Goal: Task Accomplishment & Management: Manage account settings

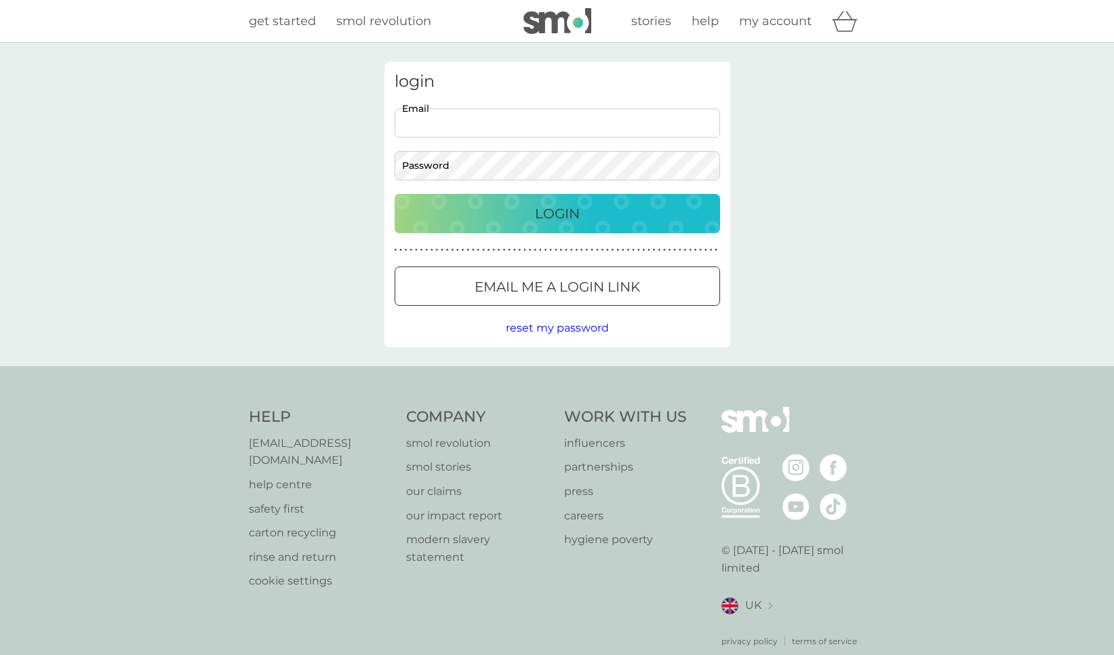
click at [564, 125] on input "Email" at bounding box center [556, 122] width 325 height 29
click at [511, 289] on p "Email me a login link" at bounding box center [556, 287] width 165 height 22
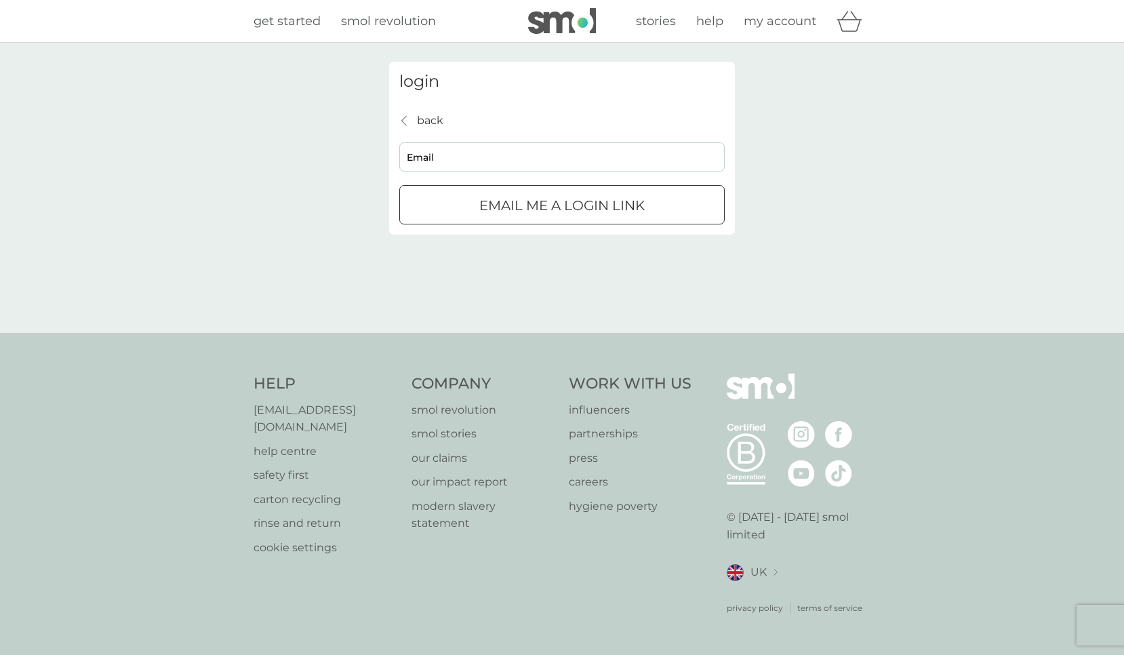
click at [502, 157] on input "Email" at bounding box center [561, 156] width 325 height 29
type input "[EMAIL_ADDRESS][DOMAIN_NAME]"
click button "Email me a login link" at bounding box center [561, 204] width 325 height 39
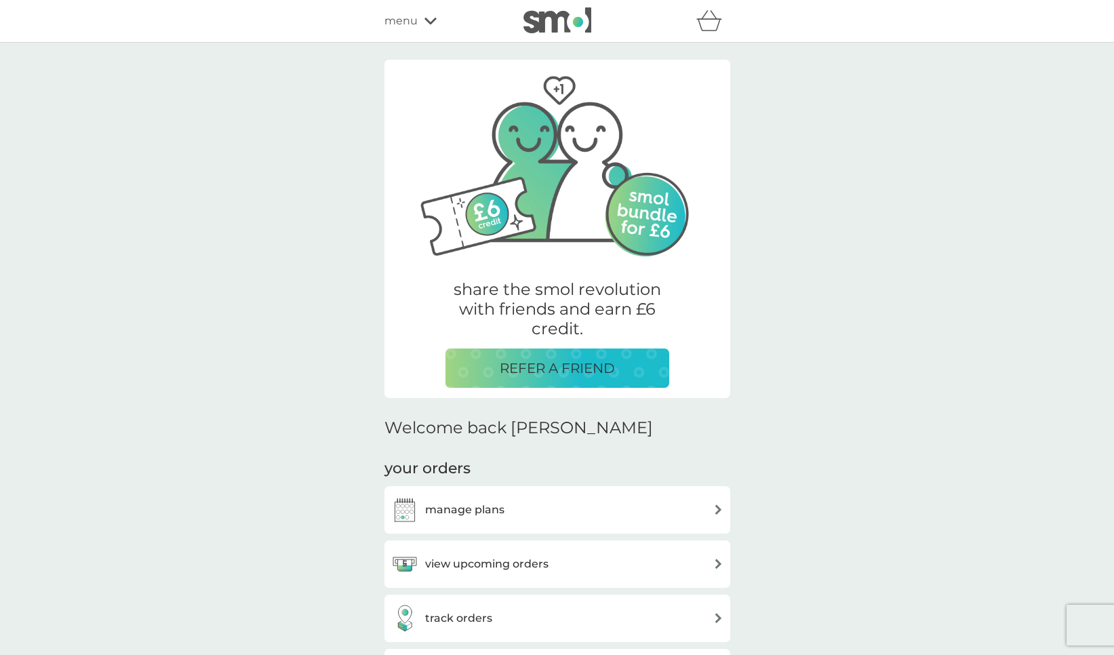
click at [493, 520] on div "manage plans" at bounding box center [447, 509] width 113 height 27
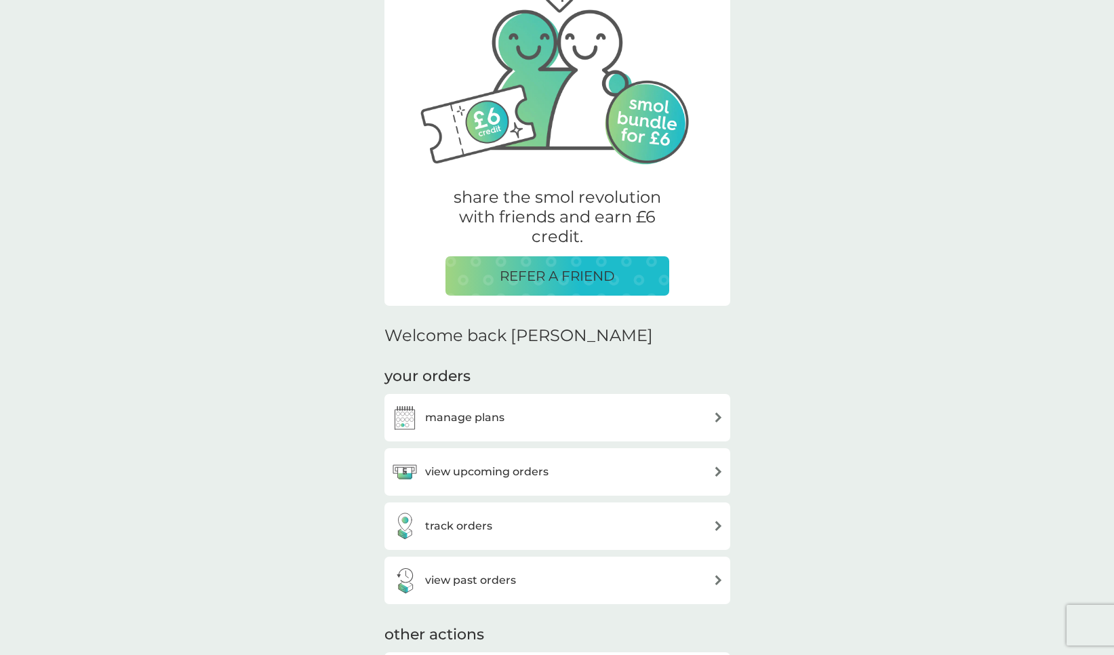
click at [486, 478] on h3 "view upcoming orders" at bounding box center [486, 472] width 123 height 18
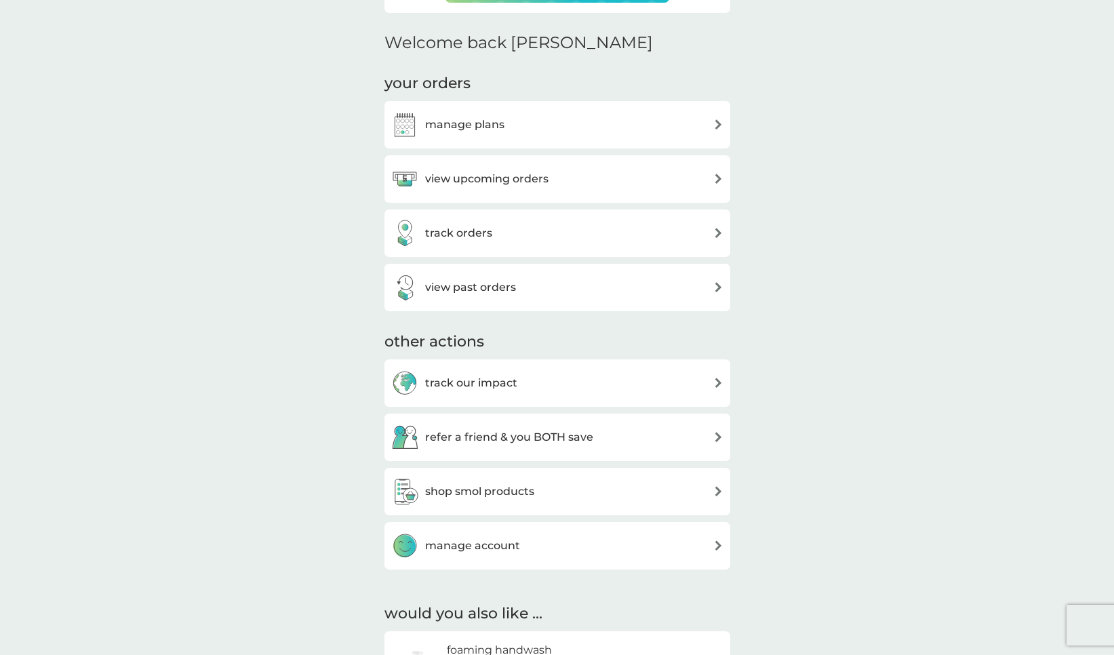
scroll to position [403, 0]
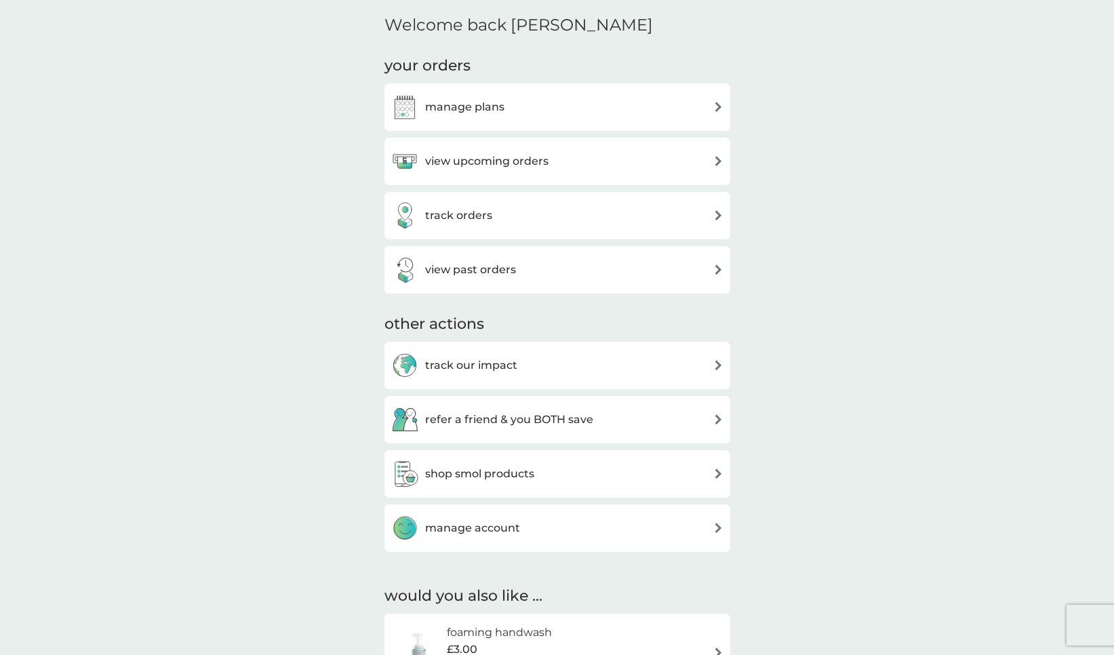
click at [464, 228] on div "track orders" at bounding box center [441, 215] width 101 height 27
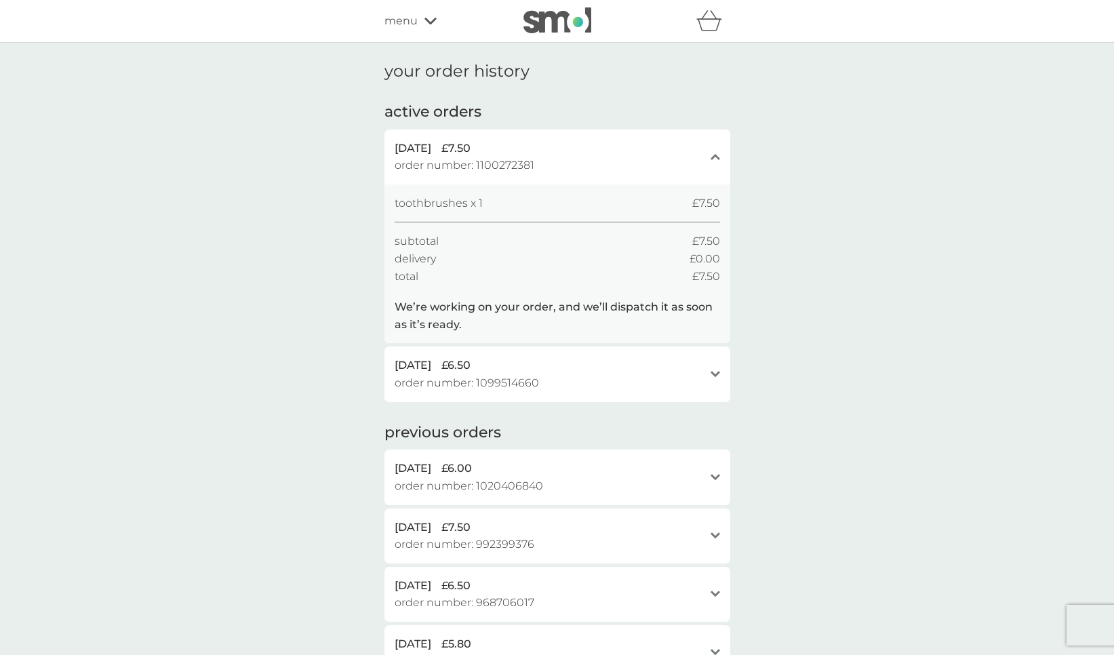
click at [407, 19] on span "menu" at bounding box center [400, 21] width 33 height 18
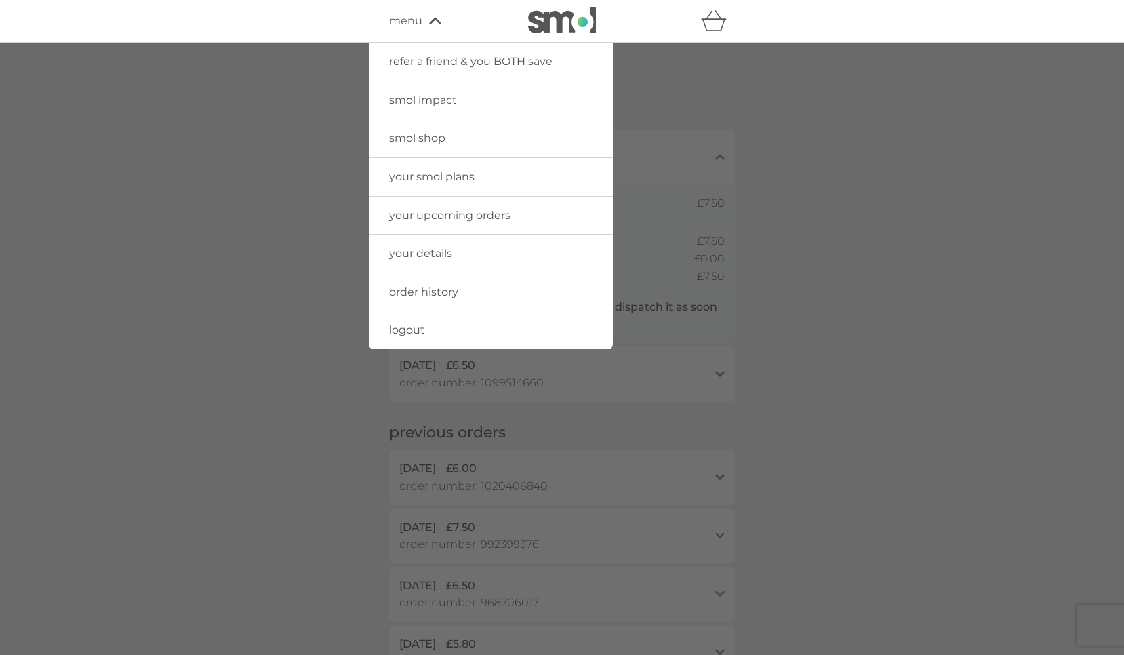
click at [231, 106] on div at bounding box center [562, 370] width 1124 height 655
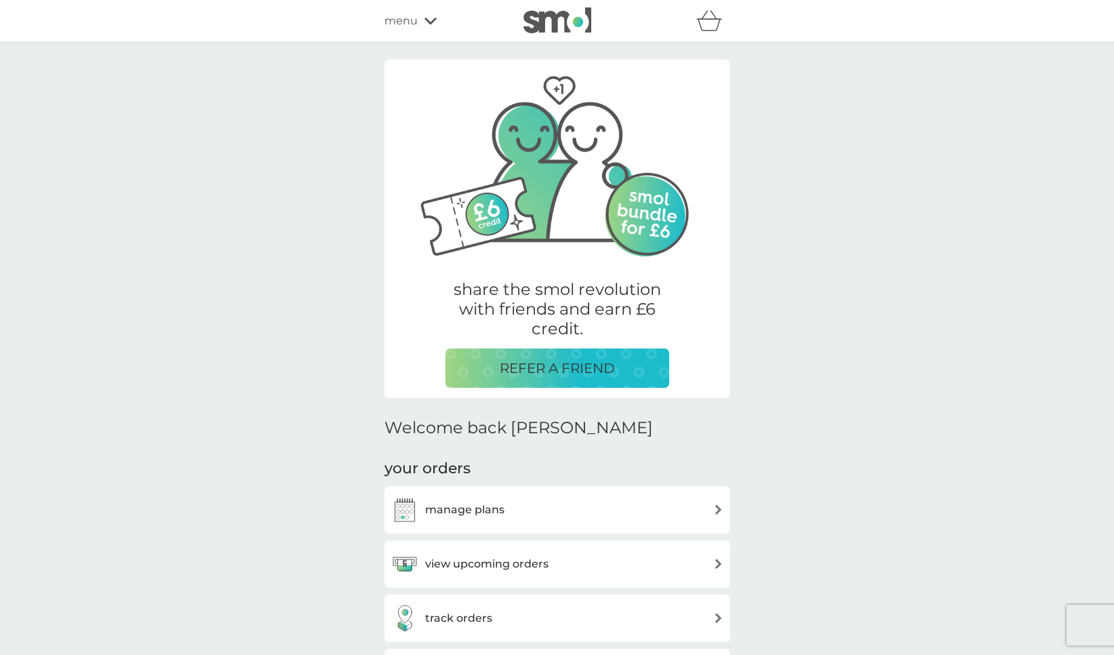
scroll to position [403, 0]
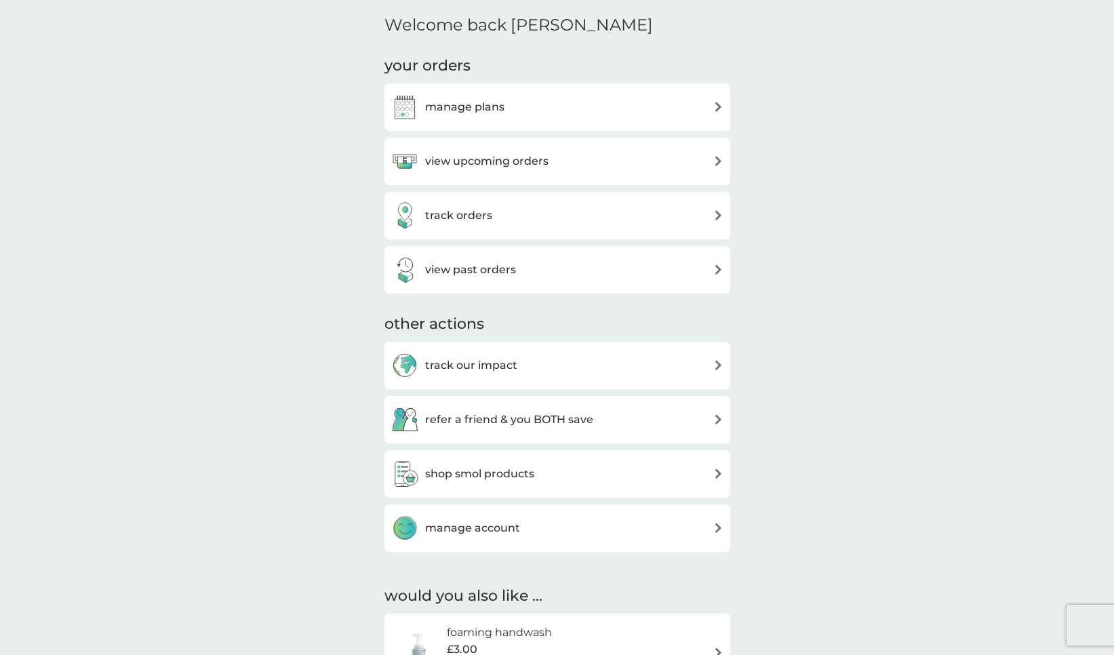
click at [459, 112] on h3 "manage plans" at bounding box center [464, 107] width 79 height 18
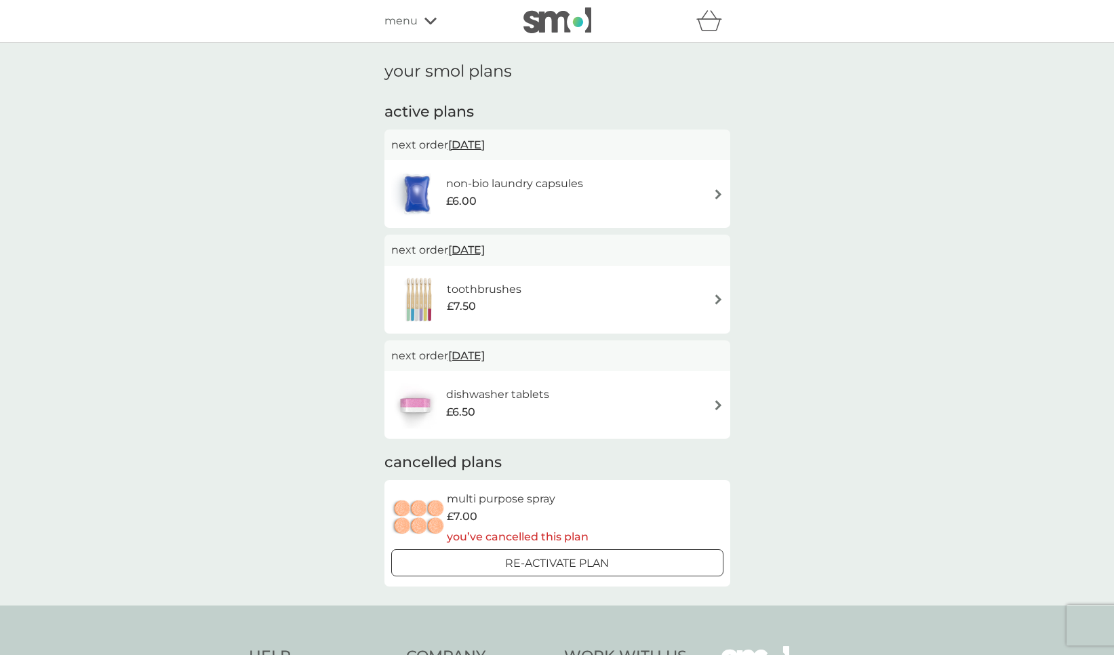
click at [634, 284] on div "toothbrushes £7.50" at bounding box center [557, 299] width 332 height 47
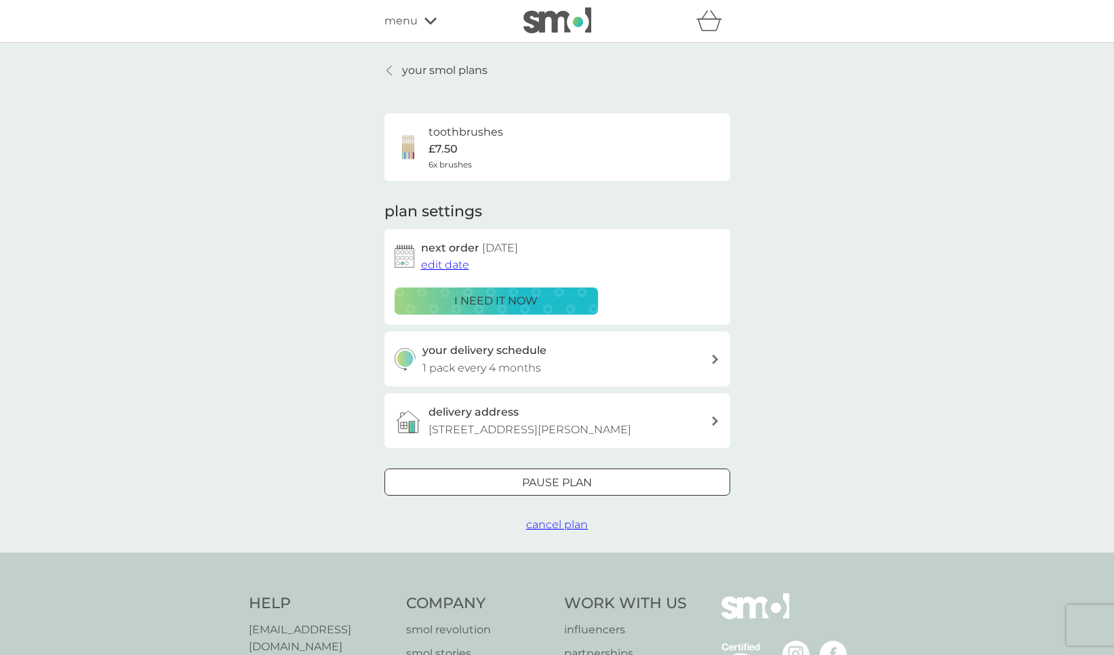
click at [441, 263] on span "edit date" at bounding box center [445, 264] width 48 height 13
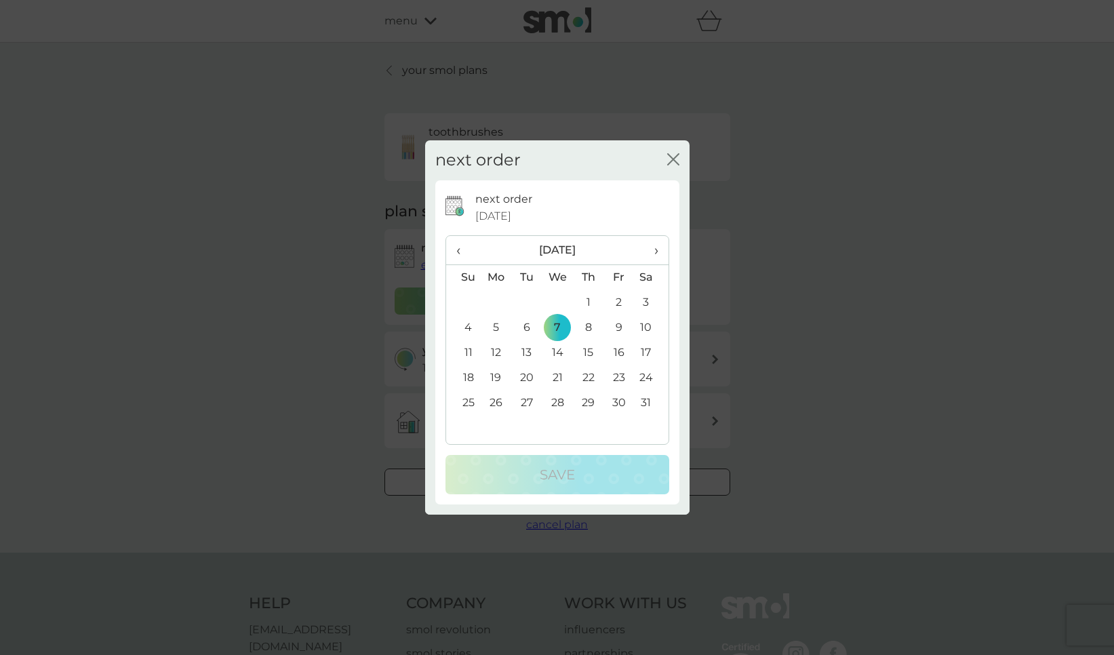
click at [349, 315] on div "next order close next order [DATE] ‹ [DATE] › Su Mo Tu We Th Fr Sa 28 29 30 31 …" at bounding box center [557, 327] width 1114 height 655
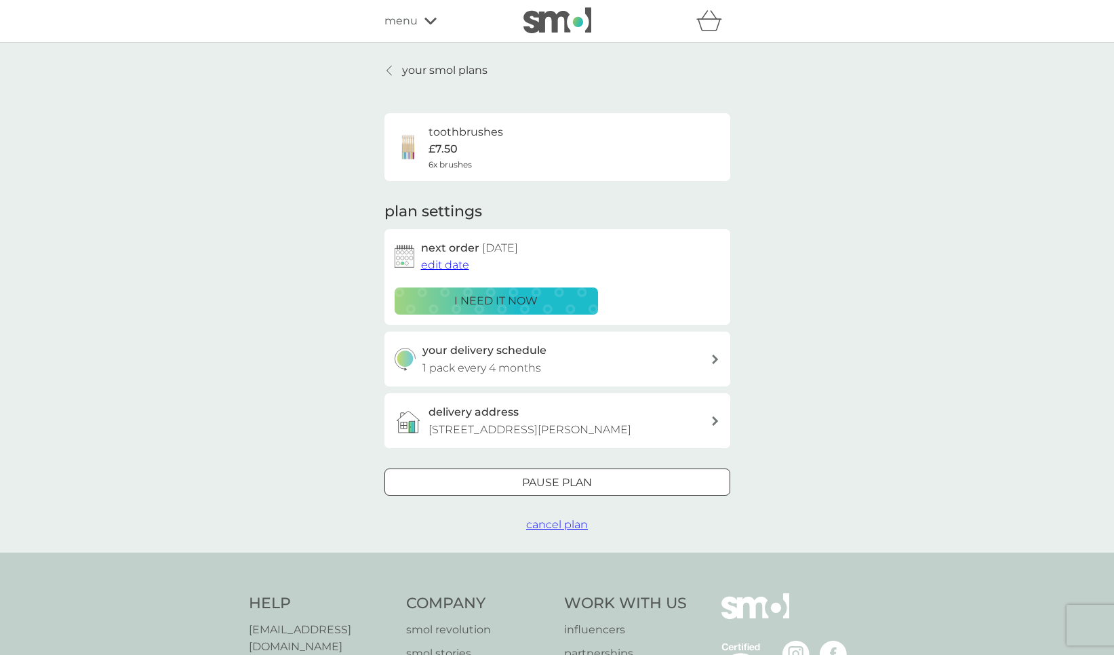
click at [483, 361] on p "1 pack every 4 months" at bounding box center [481, 368] width 119 height 18
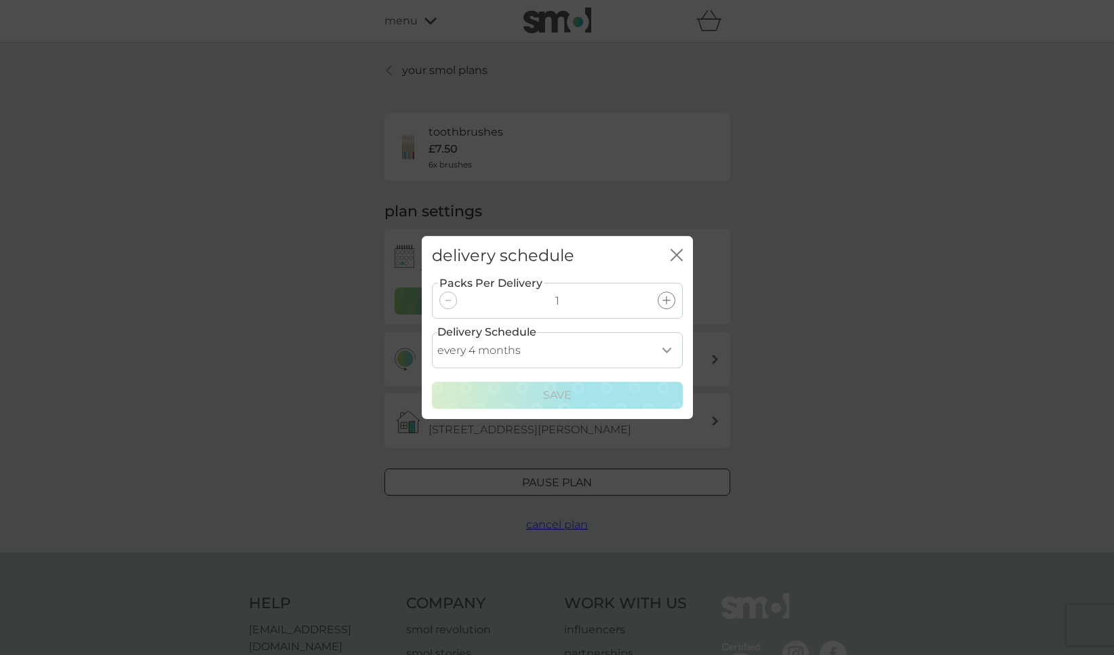
select select "8"
click at [432, 332] on select "every 1 month every 2 months every 3 months every 4 months every 5 months every…" at bounding box center [557, 350] width 251 height 36
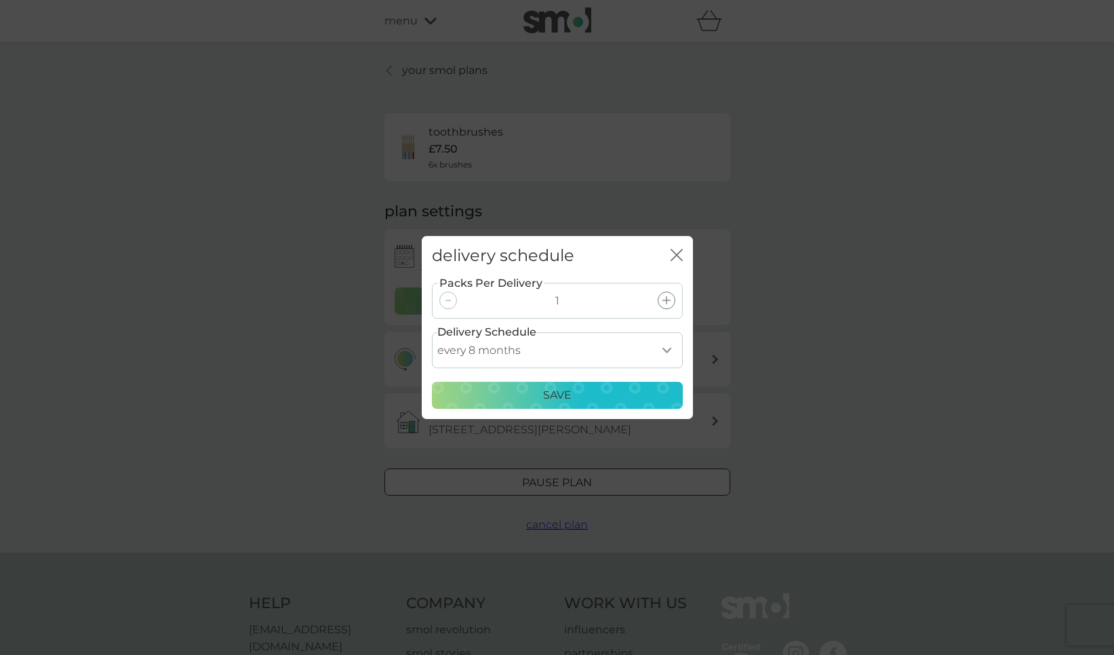
click at [523, 397] on div "Save" at bounding box center [557, 395] width 233 height 18
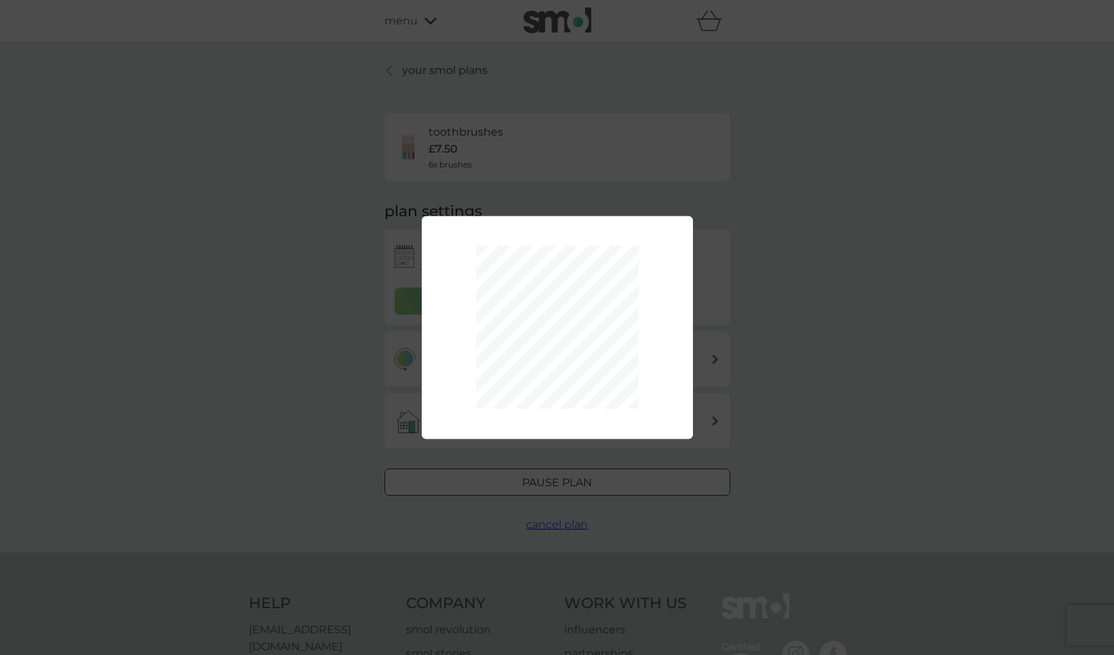
click at [303, 210] on div "Packs Per Delivery 1 Delivery Schedule every 1 month every 2 months every 3 mon…" at bounding box center [557, 327] width 1114 height 655
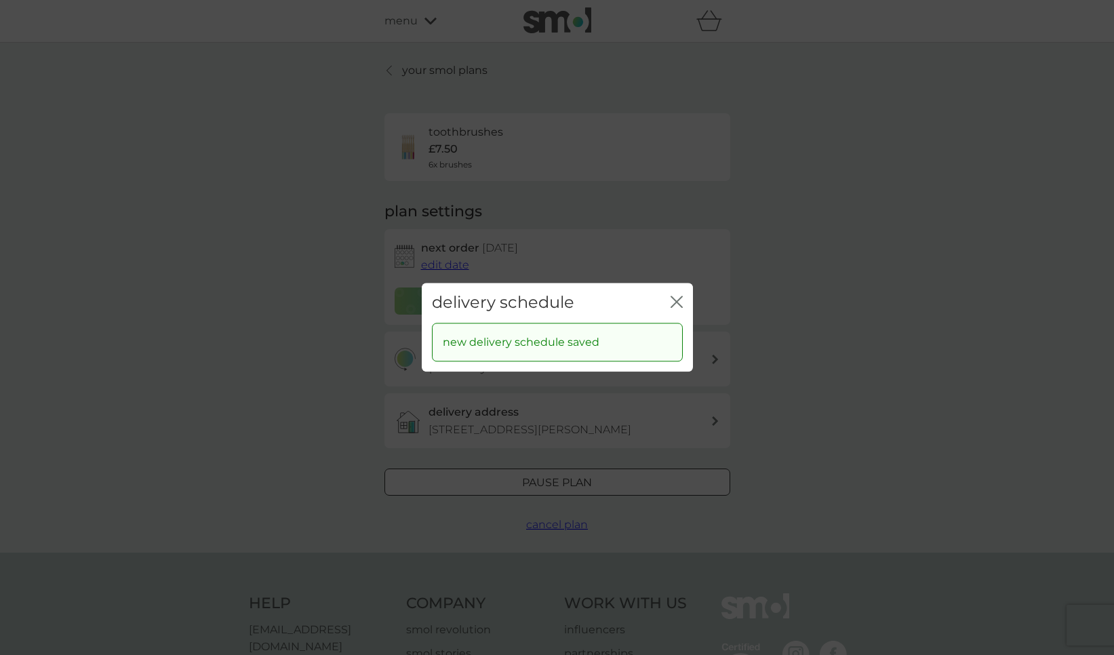
click at [303, 210] on div "delivery schedule close new delivery schedule saved" at bounding box center [557, 327] width 1114 height 655
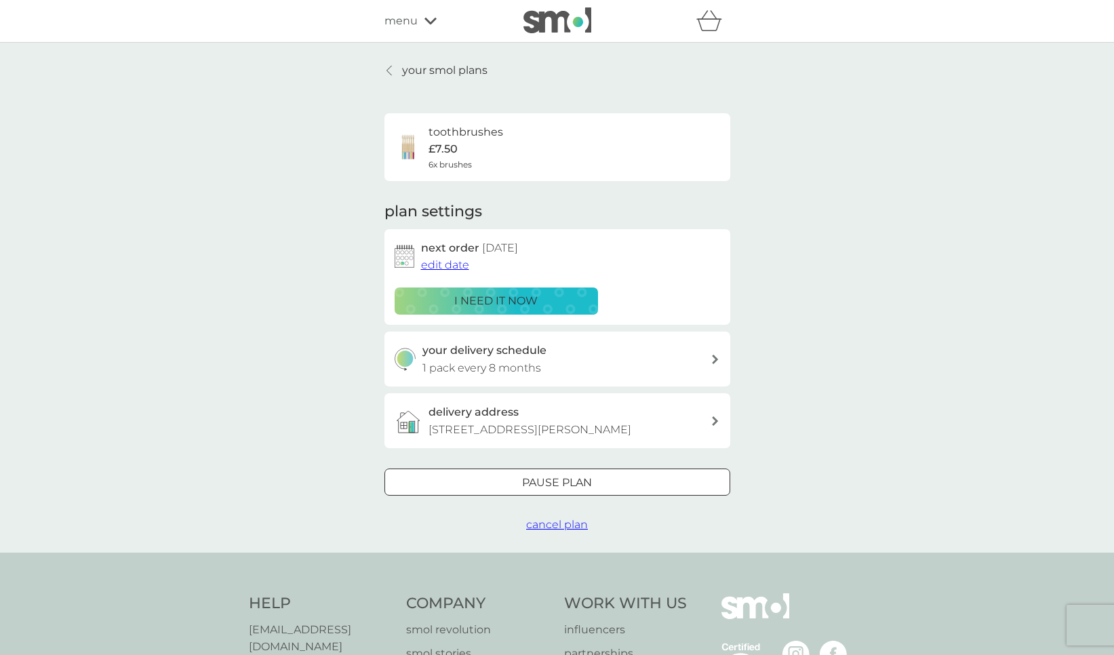
click at [468, 64] on p "your smol plans" at bounding box center [444, 71] width 85 height 18
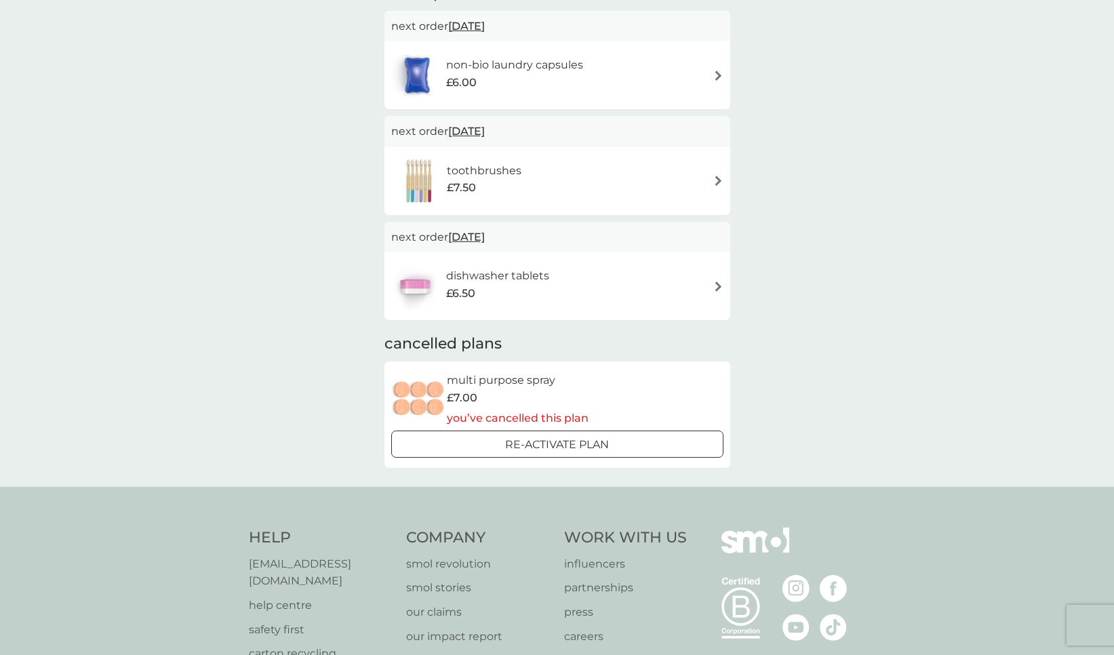
scroll to position [124, 0]
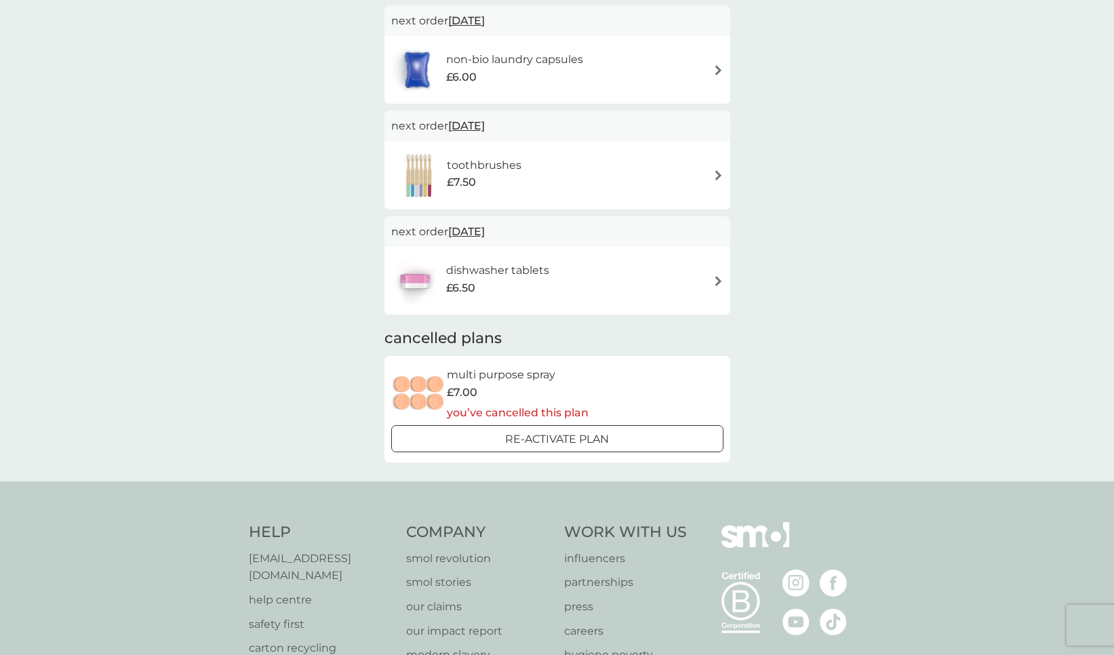
click at [531, 75] on div "£6.00" at bounding box center [514, 77] width 137 height 18
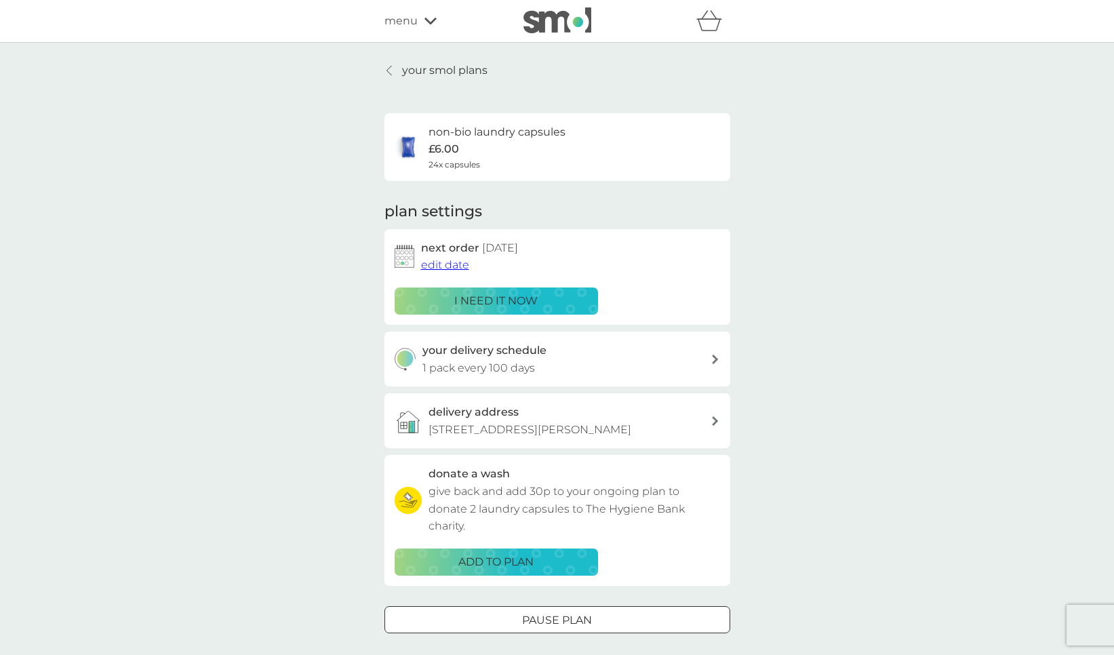
click at [506, 365] on p "1 pack every 100 days" at bounding box center [478, 368] width 113 height 18
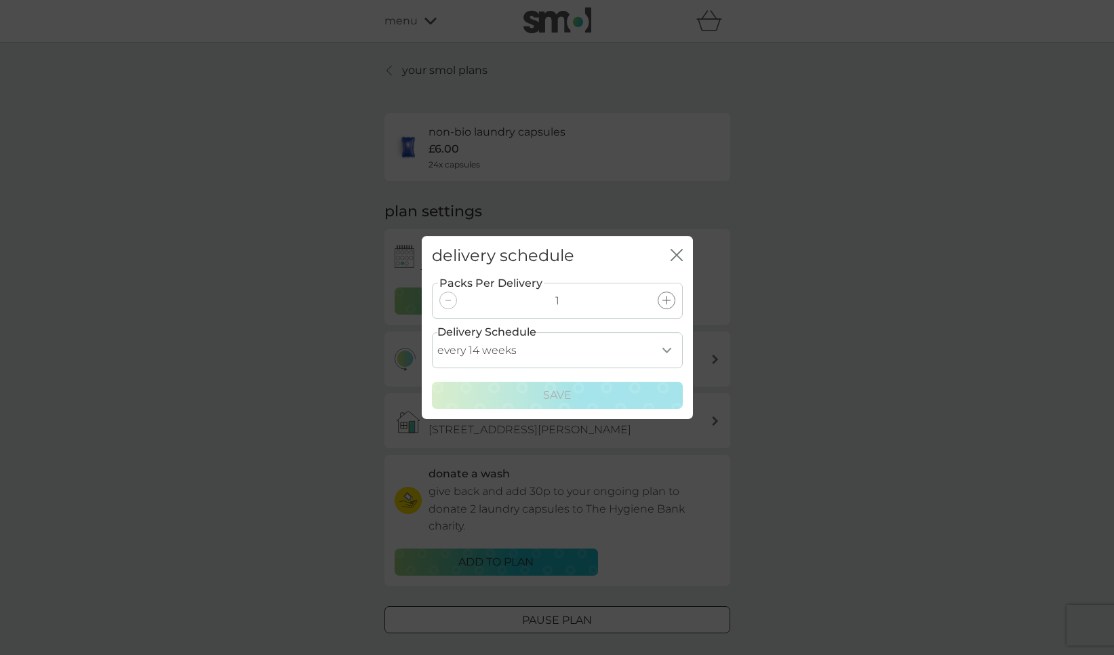
select select "119"
click at [432, 332] on select "every 1 week every 2 weeks every 3 weeks every 4 weeks every 5 weeks every 6 we…" at bounding box center [557, 350] width 251 height 36
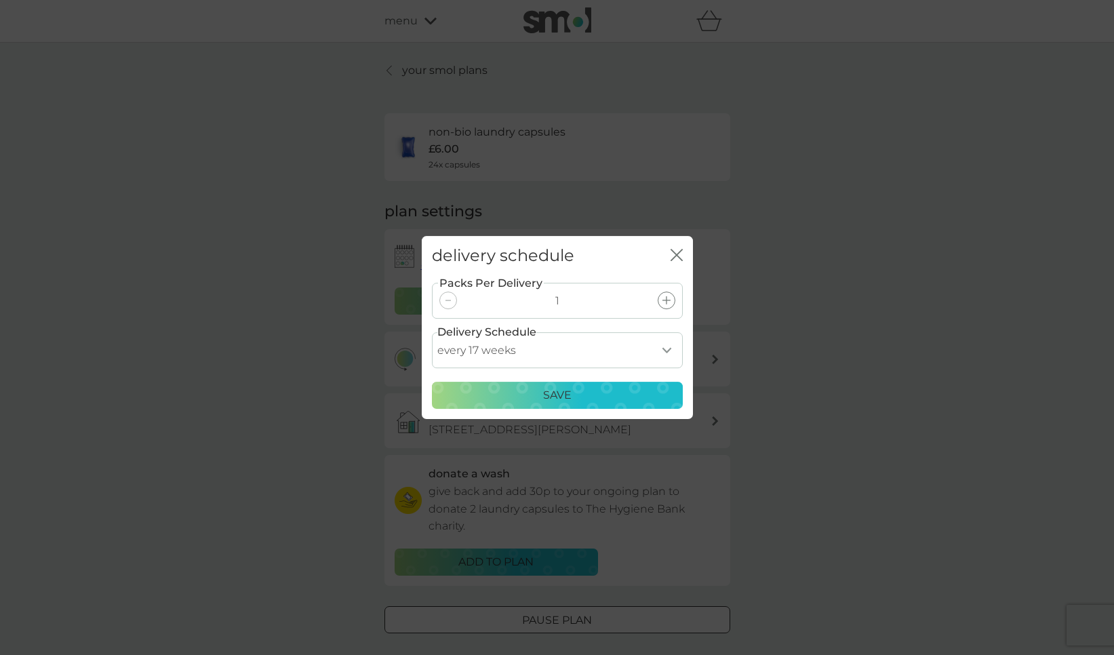
click at [491, 402] on div "Save" at bounding box center [557, 395] width 233 height 18
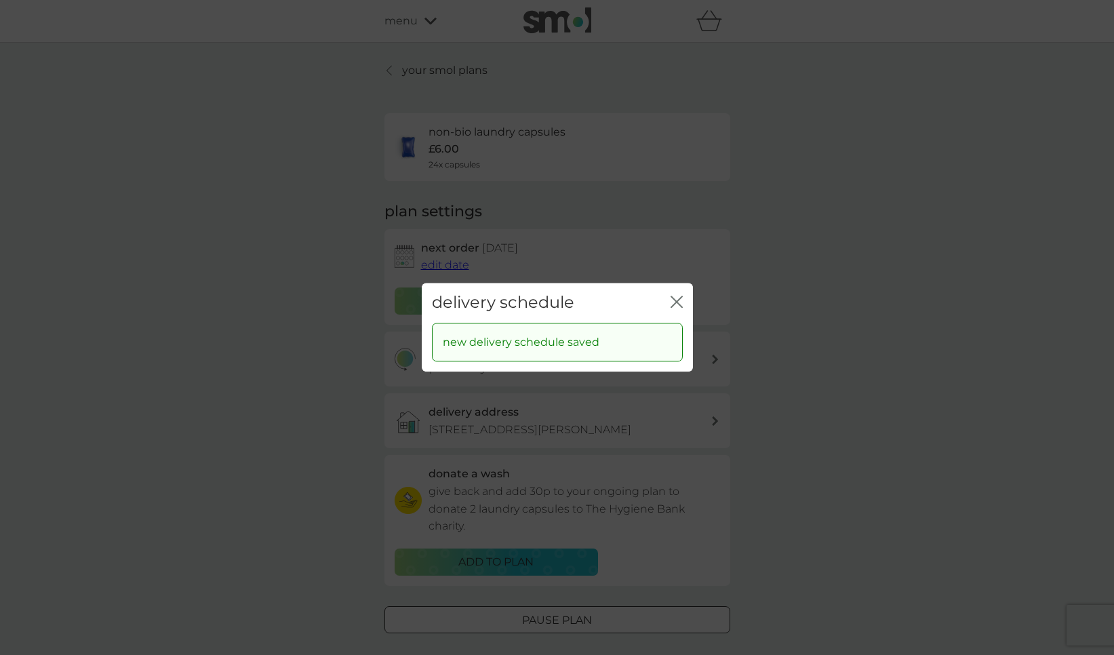
click at [422, 182] on div "delivery schedule close new delivery schedule saved" at bounding box center [557, 327] width 1114 height 655
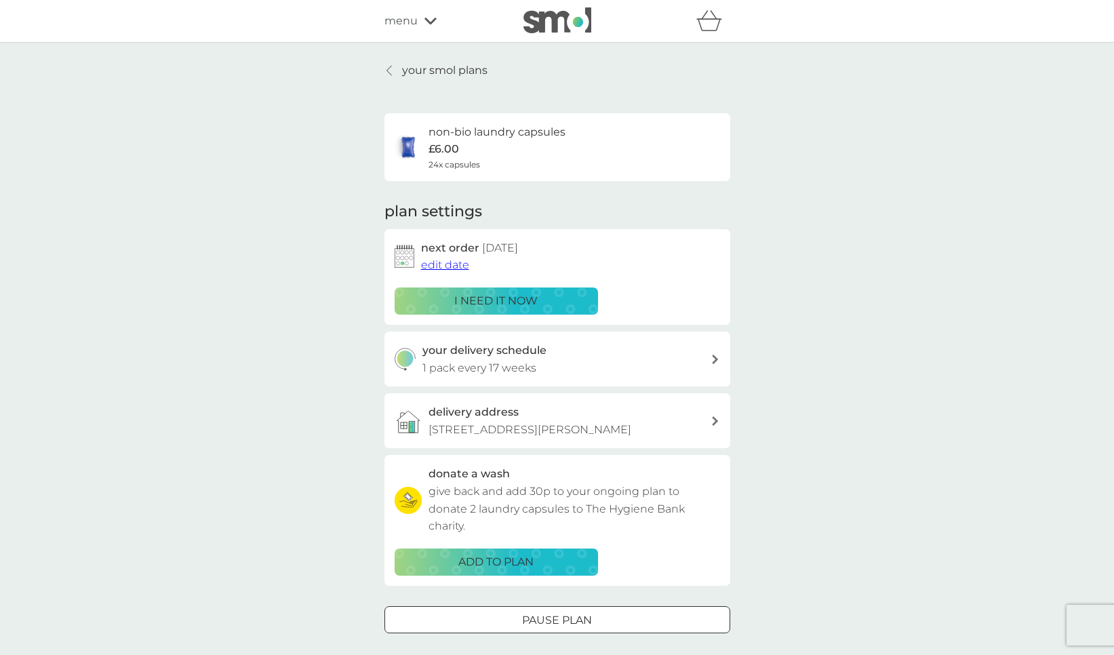
click at [449, 264] on span "edit date" at bounding box center [445, 264] width 48 height 13
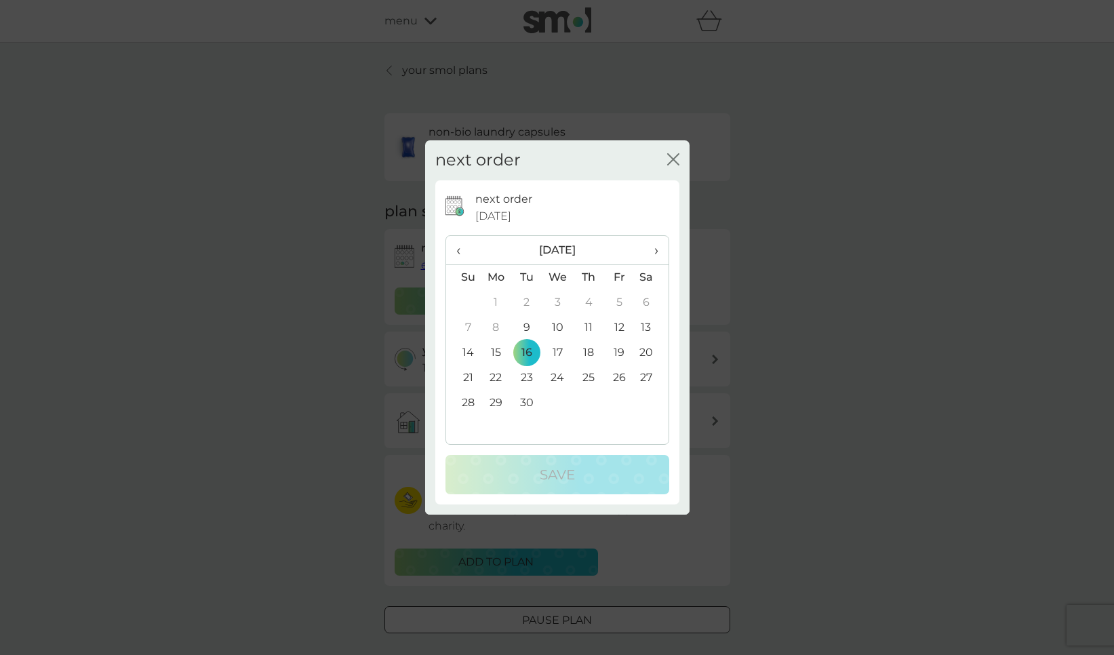
click at [525, 407] on td "30" at bounding box center [526, 402] width 31 height 25
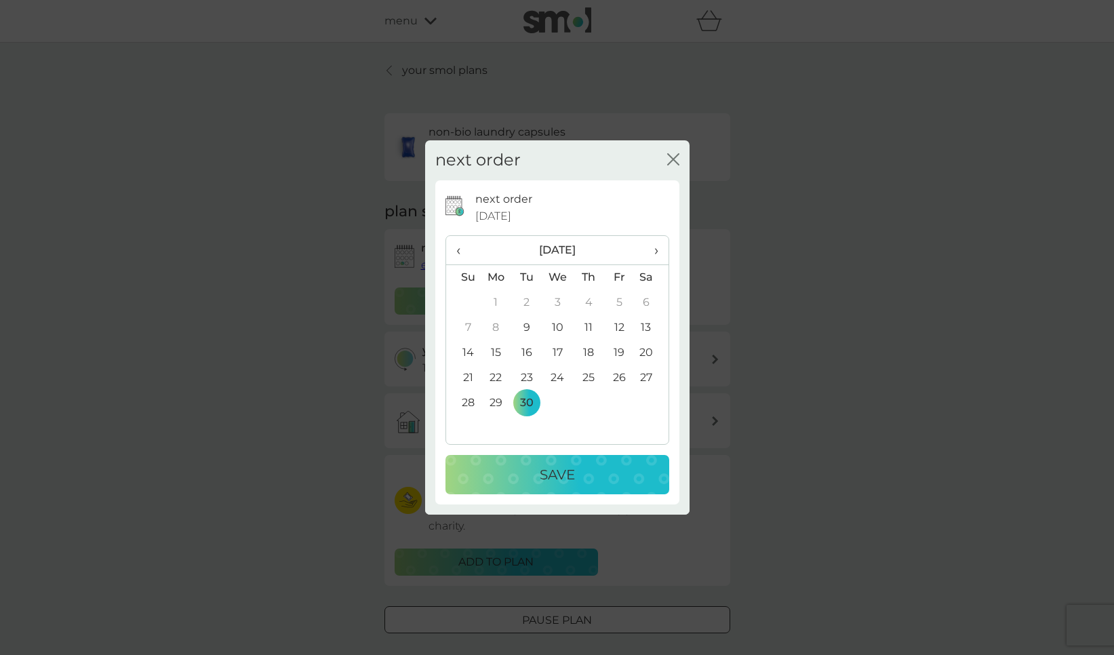
click at [548, 472] on p "Save" at bounding box center [557, 475] width 35 height 22
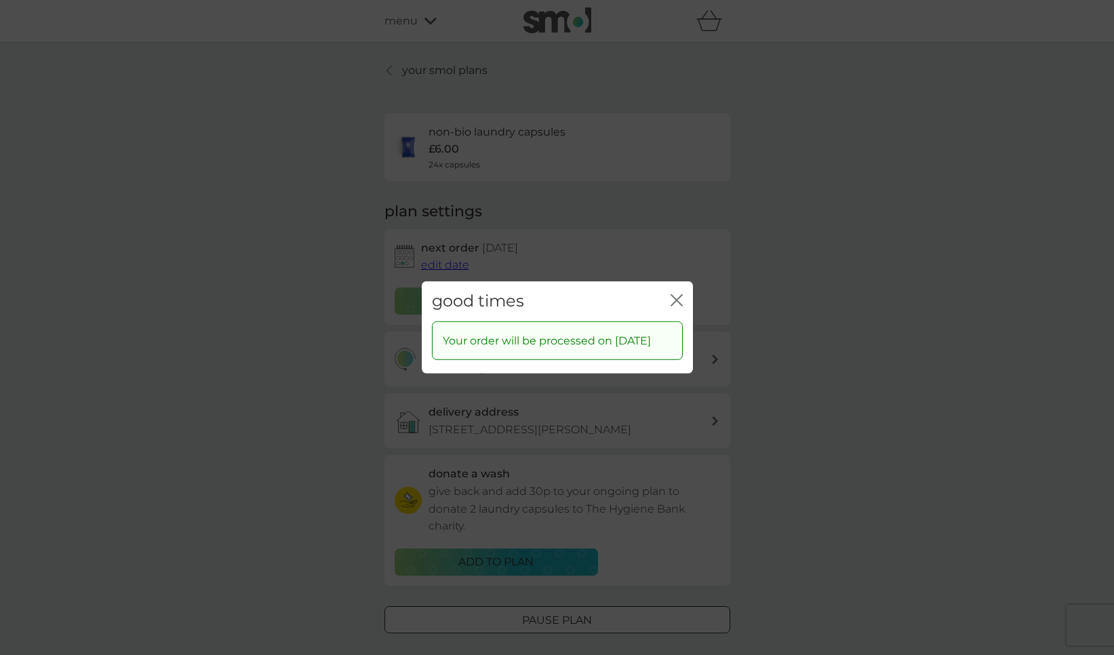
click at [674, 291] on div "close" at bounding box center [676, 301] width 12 height 20
click at [454, 74] on div "good times close Your order will be processed on [DATE]" at bounding box center [557, 327] width 1114 height 655
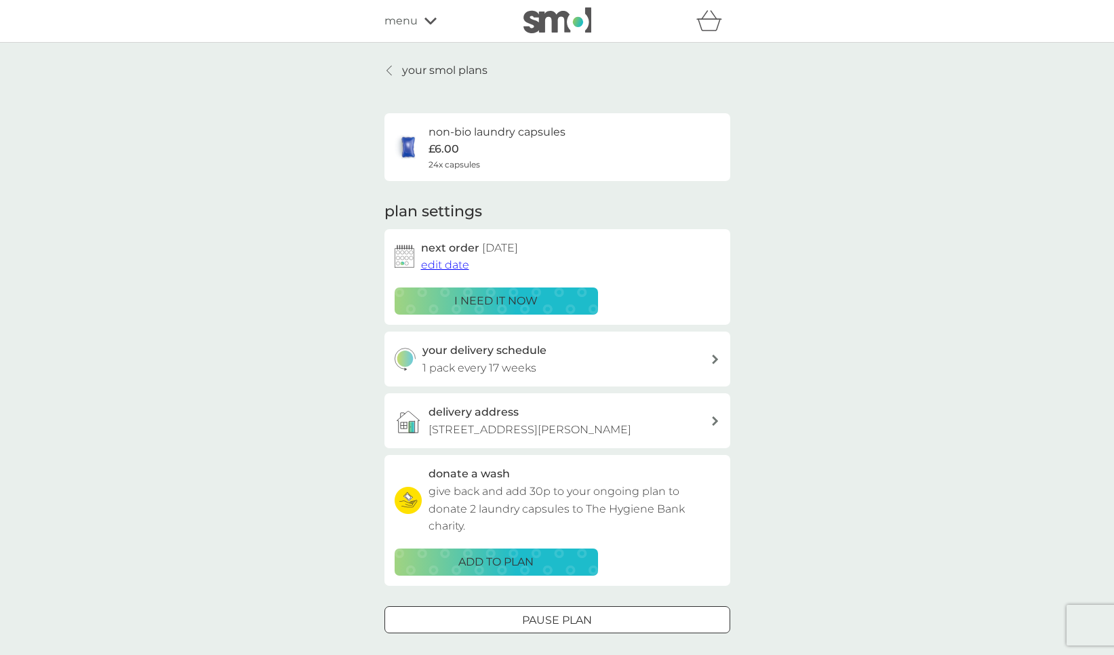
click at [454, 74] on p "your smol plans" at bounding box center [444, 71] width 85 height 18
